Goal: Transaction & Acquisition: Purchase product/service

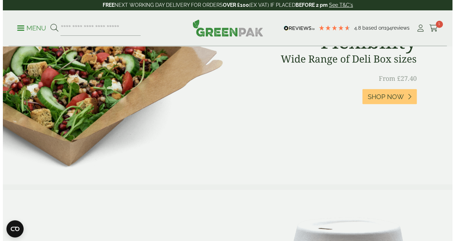
scroll to position [322, 0]
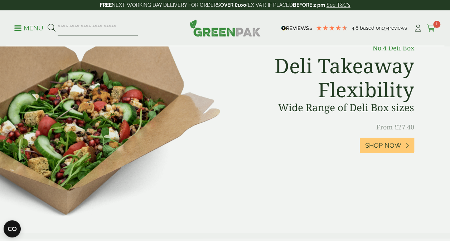
click at [430, 26] on icon at bounding box center [431, 28] width 9 height 7
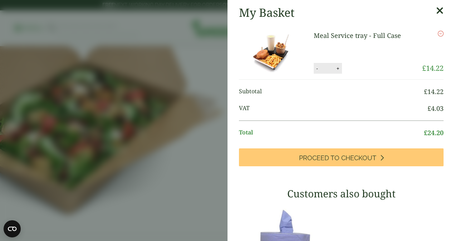
click at [333, 36] on link "Meal Service tray - Full Case" at bounding box center [357, 35] width 87 height 9
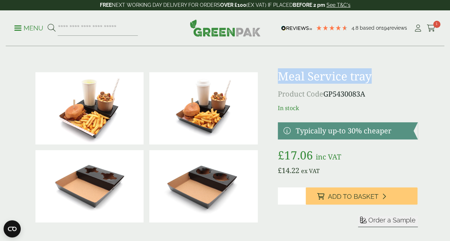
drag, startPoint x: 282, startPoint y: 77, endPoint x: 375, endPoint y: 77, distance: 93.1
click at [375, 77] on h1 "Meal Service tray" at bounding box center [348, 76] width 140 height 14
copy h1 "Meal Service tray"
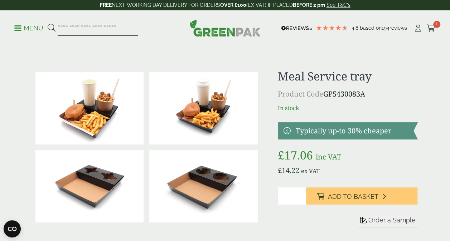
click at [86, 28] on input "search" at bounding box center [98, 28] width 80 height 15
paste input "**********"
type input "**********"
click at [52, 27] on icon at bounding box center [52, 28] width 8 height 8
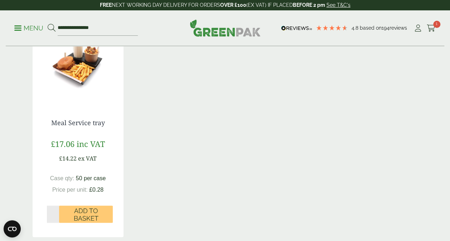
scroll to position [143, 0]
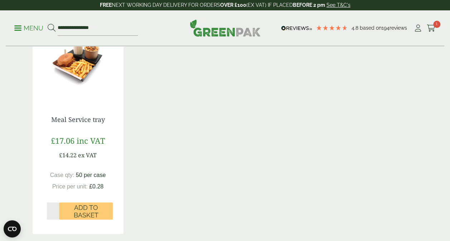
click at [56, 210] on input "*" at bounding box center [53, 211] width 13 height 17
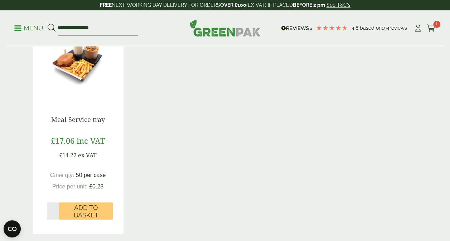
click at [56, 210] on input "*" at bounding box center [53, 211] width 13 height 17
type input "*"
click at [56, 210] on input "*" at bounding box center [53, 211] width 13 height 17
click at [89, 221] on div "Meal Service tray £17.06 inc VAT £14.22 ex VAT Case qty: 50 per case Price per …" at bounding box center [78, 168] width 91 height 133
click at [88, 214] on span "Add to Basket" at bounding box center [86, 211] width 44 height 15
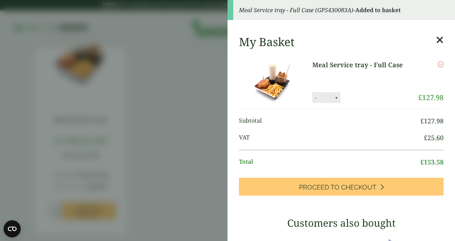
click at [313, 99] on button "-" at bounding box center [316, 98] width 6 height 6
type input "*"
click at [354, 95] on button "Update" at bounding box center [360, 98] width 36 height 11
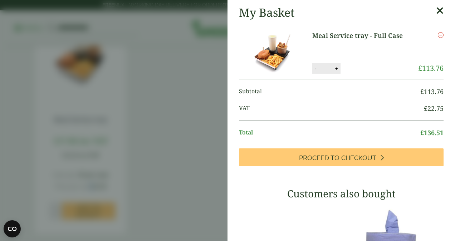
drag, startPoint x: 427, startPoint y: 11, endPoint x: 422, endPoint y: 10, distance: 5.1
click at [436, 11] on icon at bounding box center [440, 11] width 8 height 10
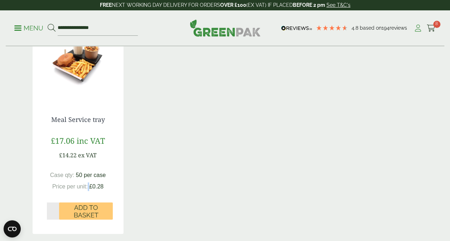
click at [420, 25] on icon at bounding box center [418, 28] width 9 height 7
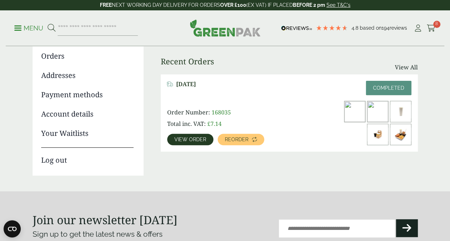
scroll to position [107, 0]
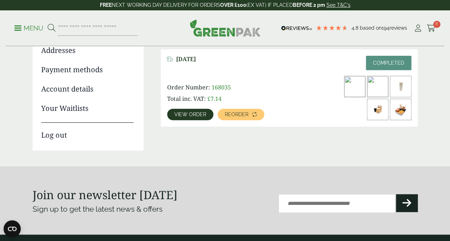
drag, startPoint x: 195, startPoint y: 113, endPoint x: 193, endPoint y: 117, distance: 4.5
click at [195, 114] on span "View order" at bounding box center [190, 114] width 32 height 5
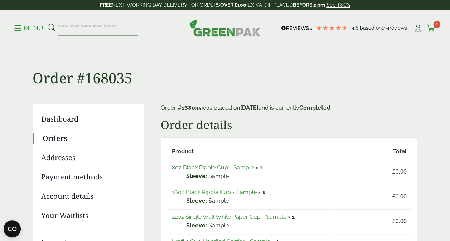
click at [430, 25] on icon at bounding box center [431, 28] width 9 height 7
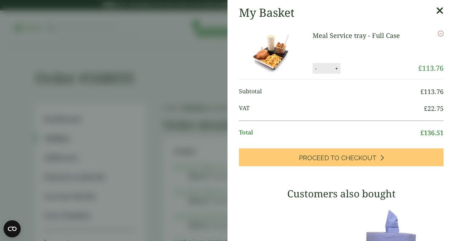
click at [309, 38] on link at bounding box center [276, 52] width 74 height 43
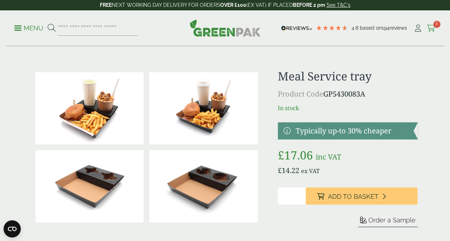
click at [432, 28] on icon at bounding box center [431, 28] width 9 height 7
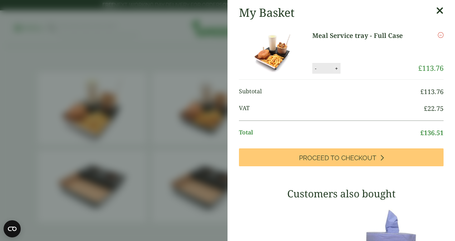
click at [335, 69] on button "+" at bounding box center [336, 69] width 7 height 6
type input "**"
click at [360, 71] on button "Update" at bounding box center [360, 68] width 36 height 11
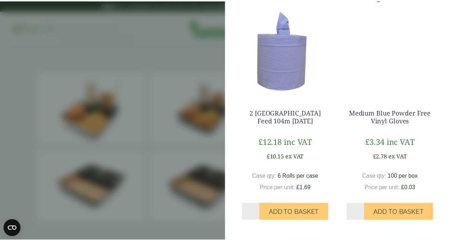
scroll to position [199, 0]
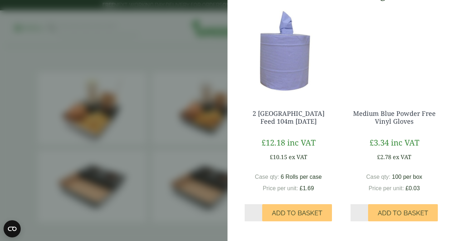
click at [210, 64] on aside "My Basket Meal Service tray - Full Case Meal Service tray - Full Case quantity …" at bounding box center [227, 120] width 455 height 241
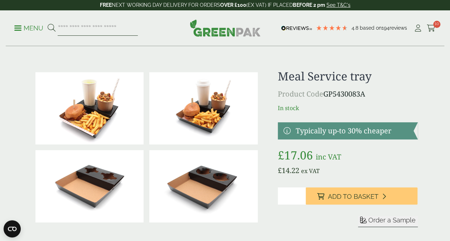
click at [115, 29] on input "search" at bounding box center [98, 28] width 80 height 15
type input "******"
click at [48, 24] on button at bounding box center [52, 28] width 8 height 9
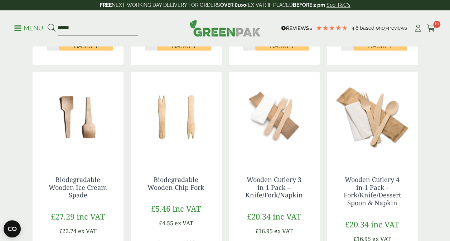
scroll to position [752, 0]
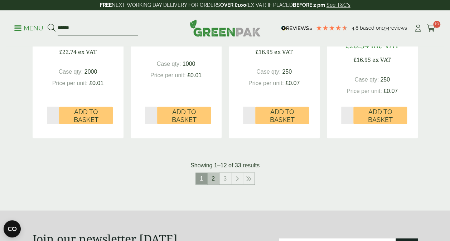
click at [217, 180] on link "2" at bounding box center [213, 178] width 11 height 11
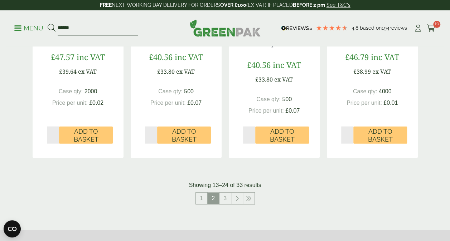
scroll to position [788, 0]
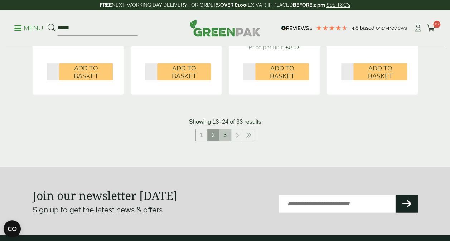
click at [229, 139] on link "3" at bounding box center [224, 135] width 11 height 11
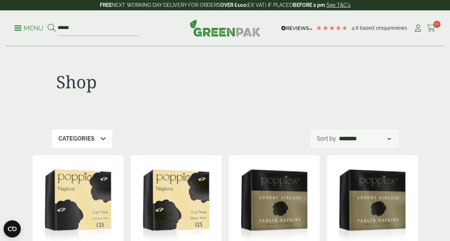
click at [433, 28] on icon at bounding box center [431, 28] width 9 height 7
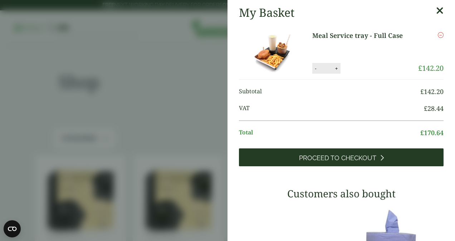
click at [349, 160] on span "Proceed to Checkout" at bounding box center [337, 158] width 77 height 8
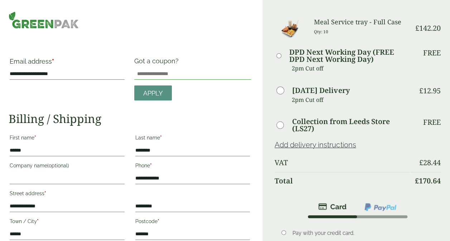
click at [174, 75] on input "Got a coupon?" at bounding box center [192, 73] width 117 height 11
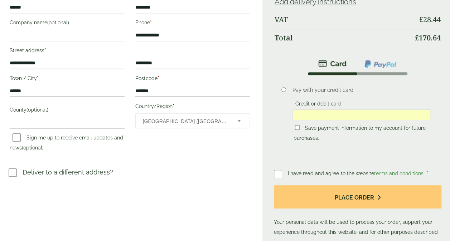
scroll to position [215, 0]
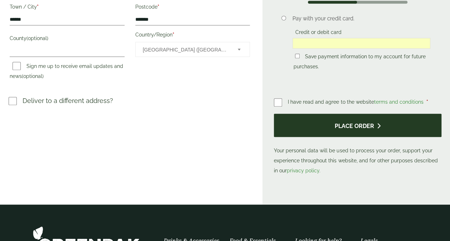
click at [357, 124] on button "Place order" at bounding box center [358, 125] width 168 height 23
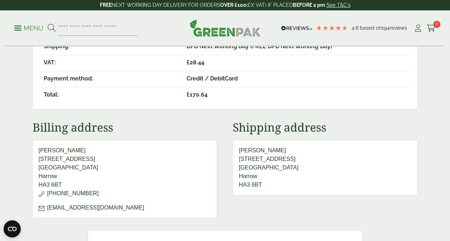
scroll to position [107, 0]
